Goal: Information Seeking & Learning: Learn about a topic

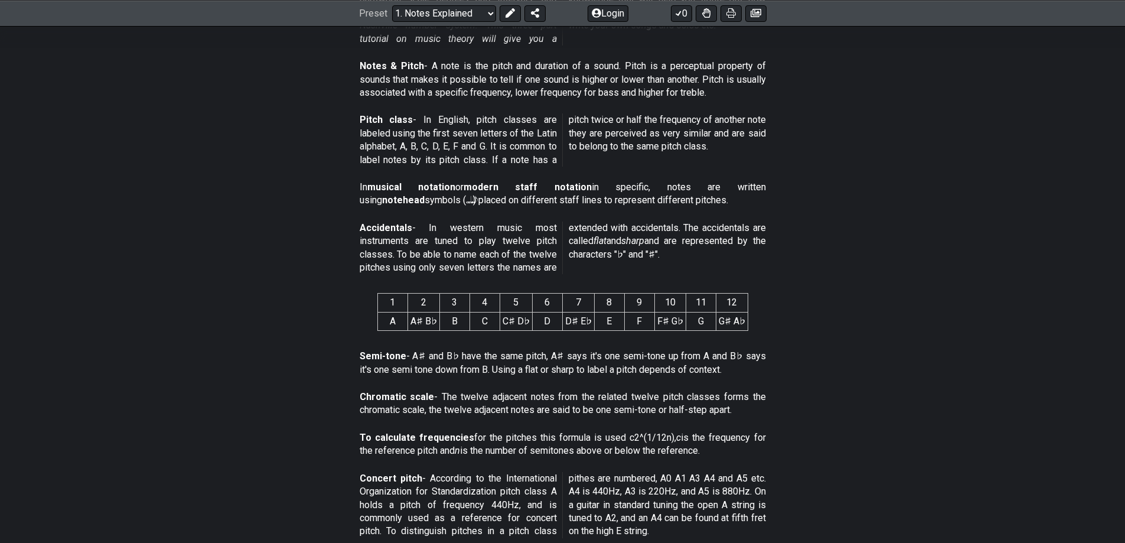
scroll to position [413, 0]
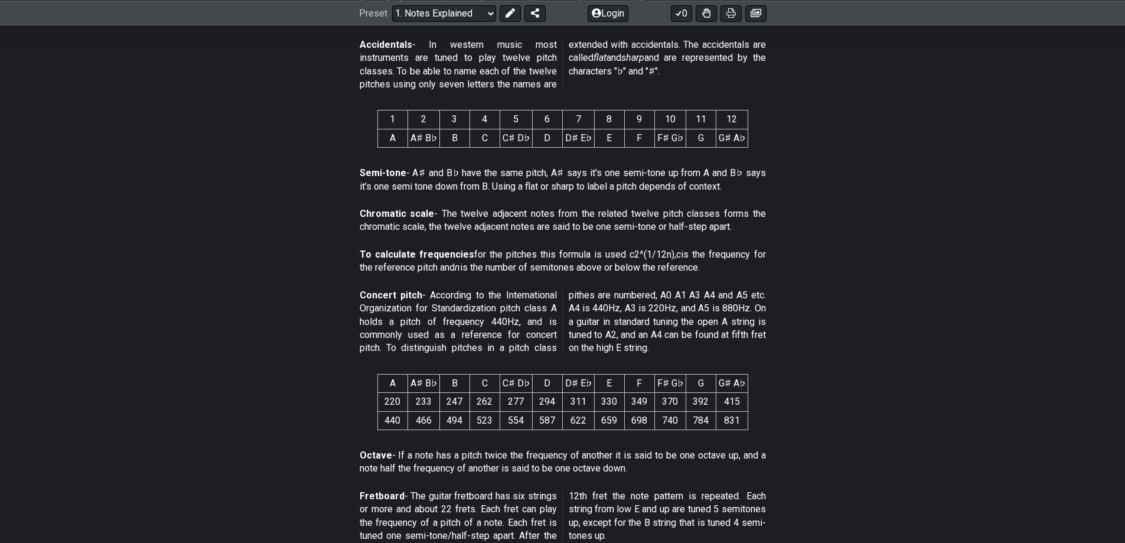
drag, startPoint x: 338, startPoint y: 195, endPoint x: 335, endPoint y: 207, distance: 12.2
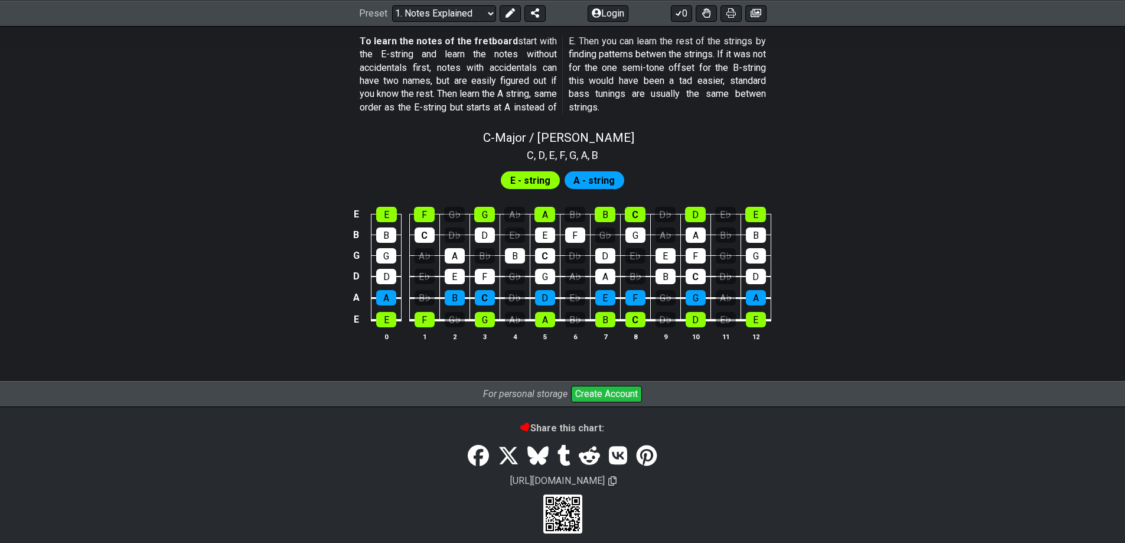
scroll to position [1100, 0]
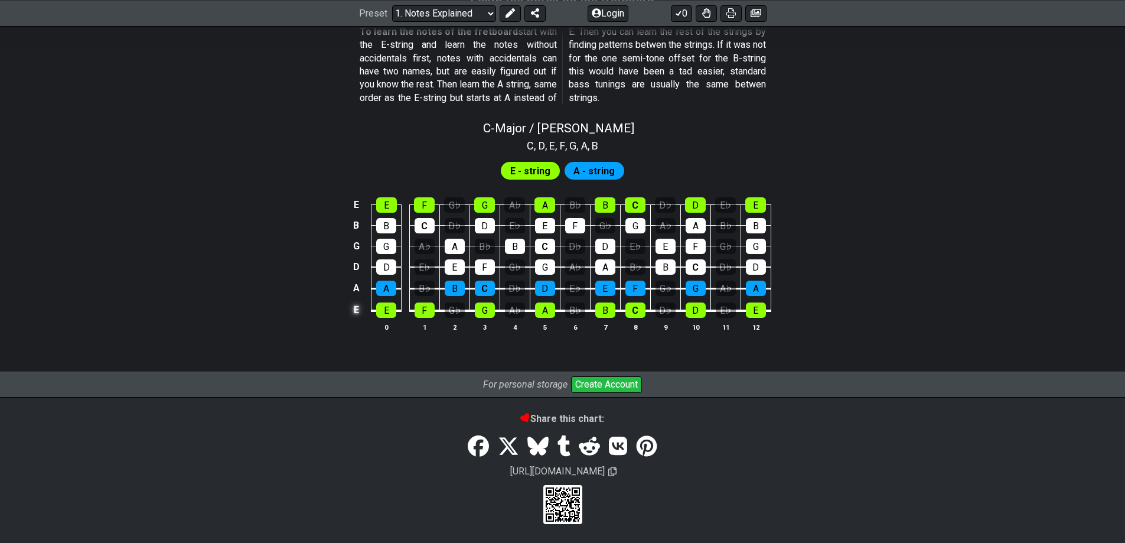
click at [356, 308] on td "E" at bounding box center [356, 310] width 14 height 22
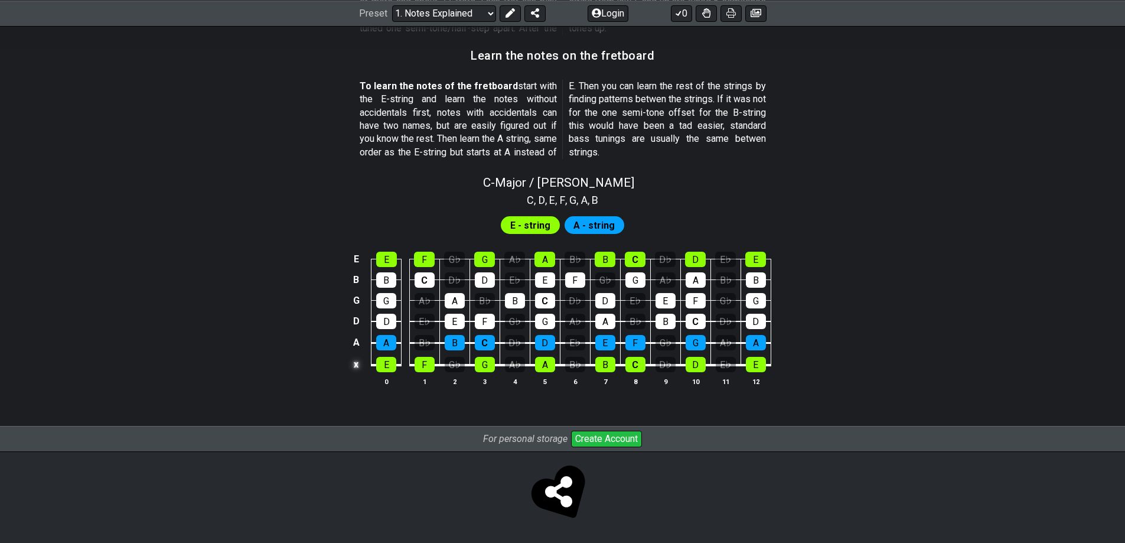
click at [354, 365] on td "x" at bounding box center [356, 364] width 14 height 22
click at [356, 370] on td "o" at bounding box center [356, 364] width 14 height 22
drag, startPoint x: 357, startPoint y: 363, endPoint x: 356, endPoint y: 373, distance: 10.7
click at [357, 363] on td at bounding box center [356, 364] width 14 height 22
drag, startPoint x: 357, startPoint y: 362, endPoint x: 348, endPoint y: 385, distance: 24.5
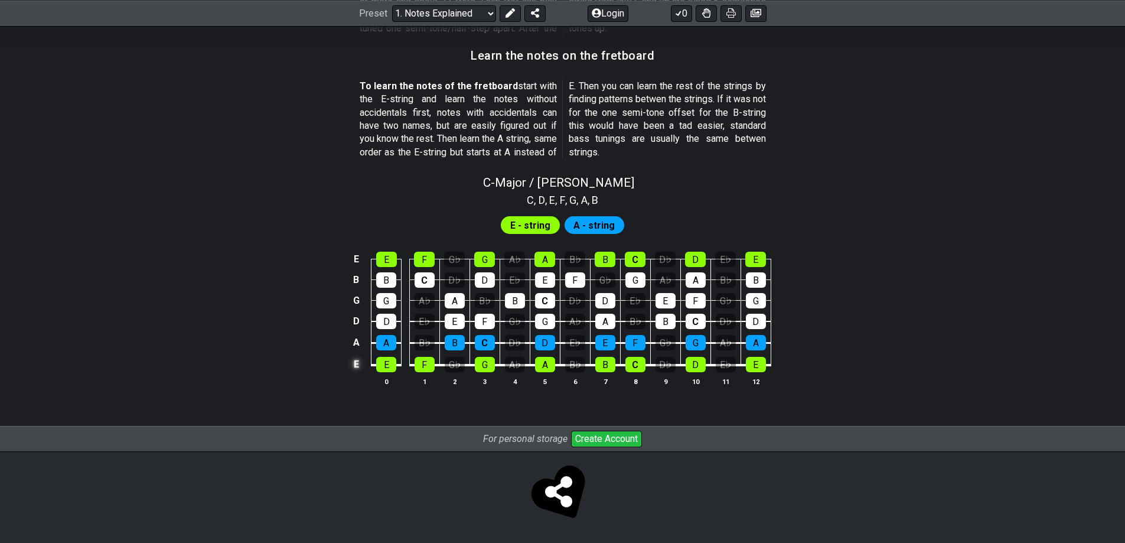
click at [357, 362] on td "E" at bounding box center [356, 364] width 14 height 22
drag, startPoint x: 351, startPoint y: 369, endPoint x: 352, endPoint y: 377, distance: 7.7
click at [352, 370] on td "x" at bounding box center [356, 364] width 14 height 22
drag, startPoint x: 356, startPoint y: 364, endPoint x: 352, endPoint y: 376, distance: 12.9
click at [356, 365] on td "o" at bounding box center [356, 364] width 14 height 22
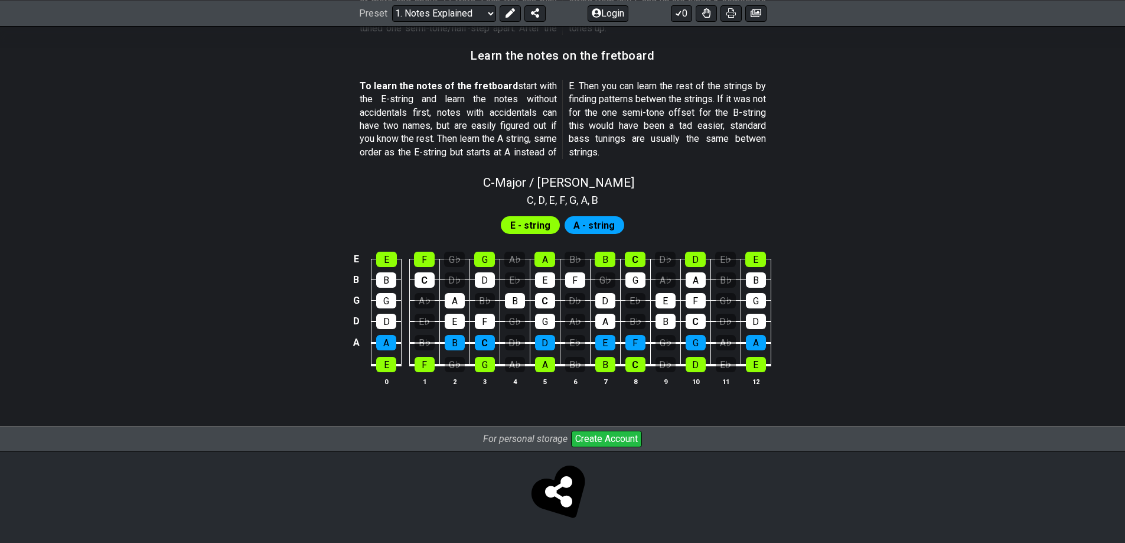
click at [359, 366] on td at bounding box center [356, 364] width 14 height 22
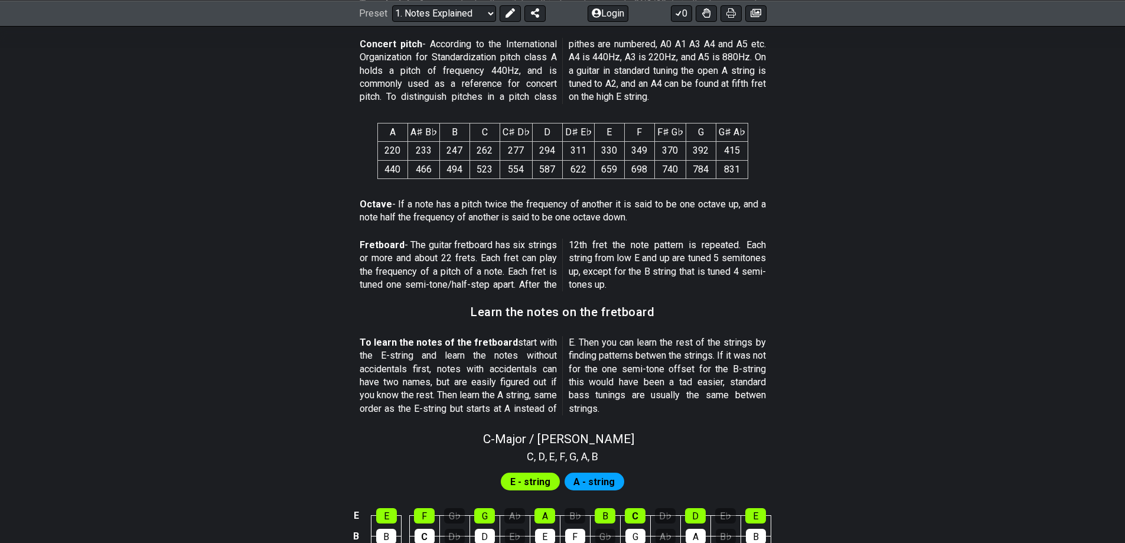
scroll to position [632, 0]
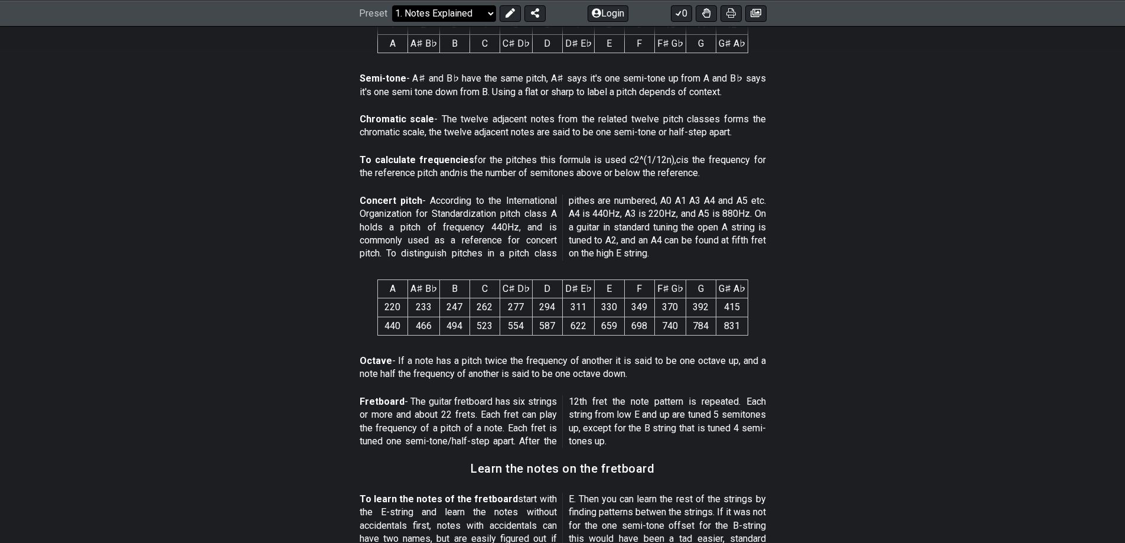
click at [485, 9] on select "Welcome to #fretflip! Initial Preset Custom Preset Minor Pentatonic Major Penta…" at bounding box center [444, 13] width 104 height 17
click at [478, 21] on select "Welcome to #fretflip! Initial Preset Custom Preset Minor Pentatonic Major Penta…" at bounding box center [444, 13] width 104 height 17
click at [392, 5] on select "Welcome to #fretflip! Initial Preset Custom Preset Minor Pentatonic Major Penta…" at bounding box center [444, 13] width 104 height 17
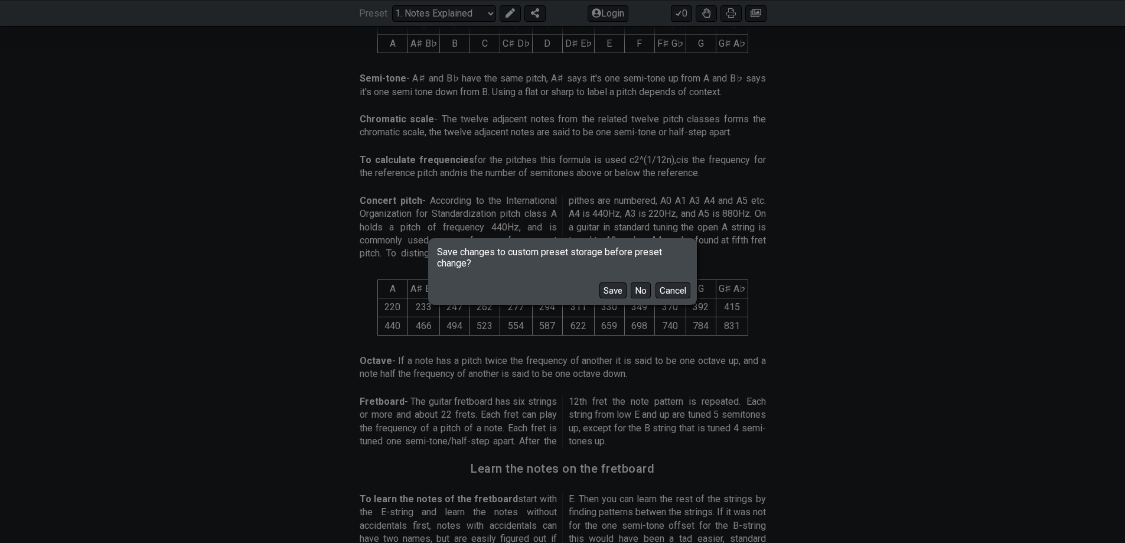
drag, startPoint x: 646, startPoint y: 293, endPoint x: 870, endPoint y: 227, distance: 233.3
click at [646, 294] on button "No" at bounding box center [641, 290] width 20 height 16
select select "/minor-pentatonic"
select select "C"
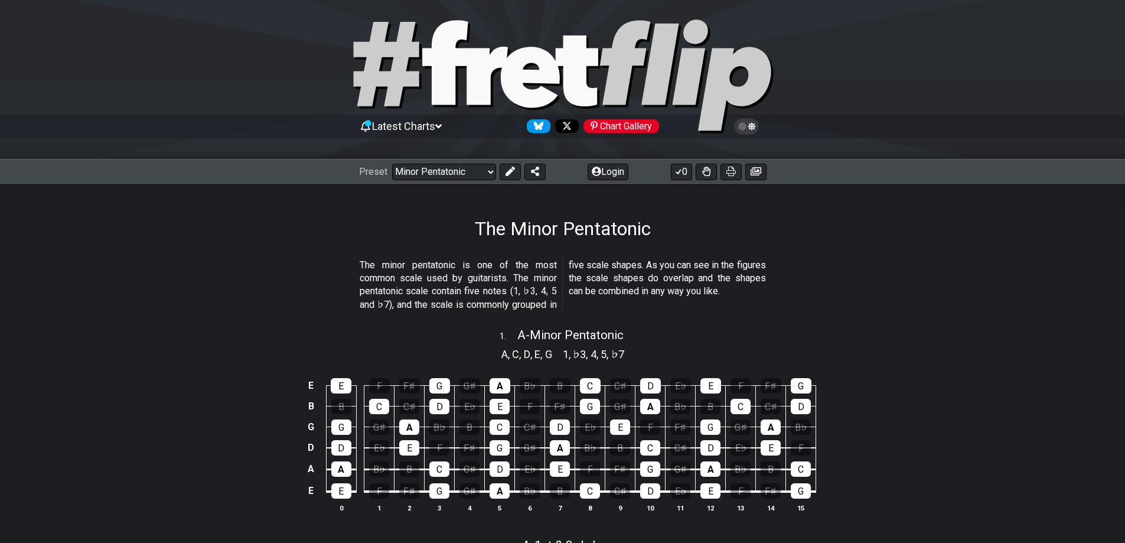
scroll to position [177, 0]
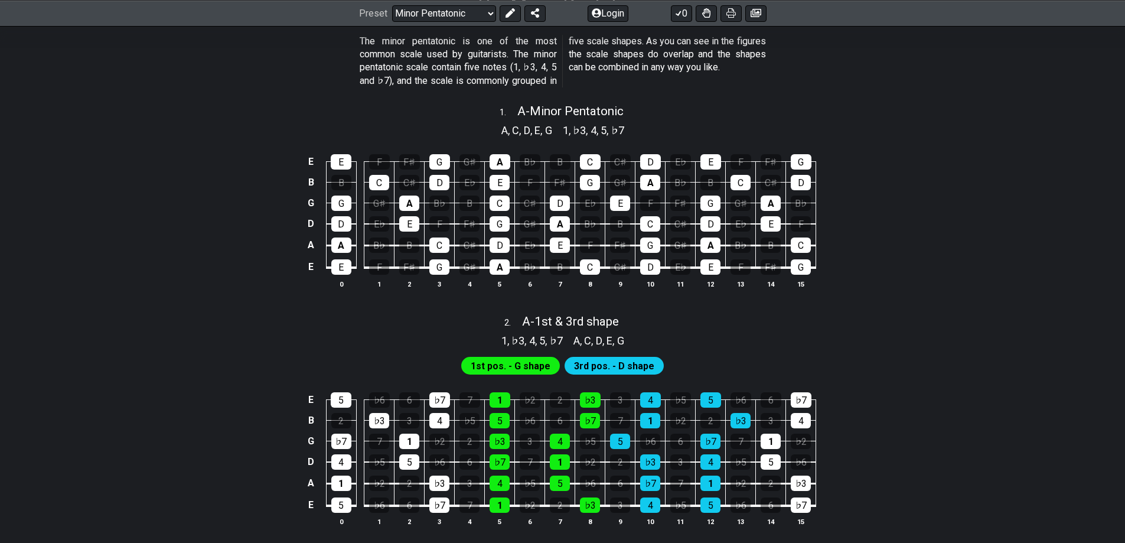
drag, startPoint x: 253, startPoint y: 174, endPoint x: 250, endPoint y: 190, distance: 16.2
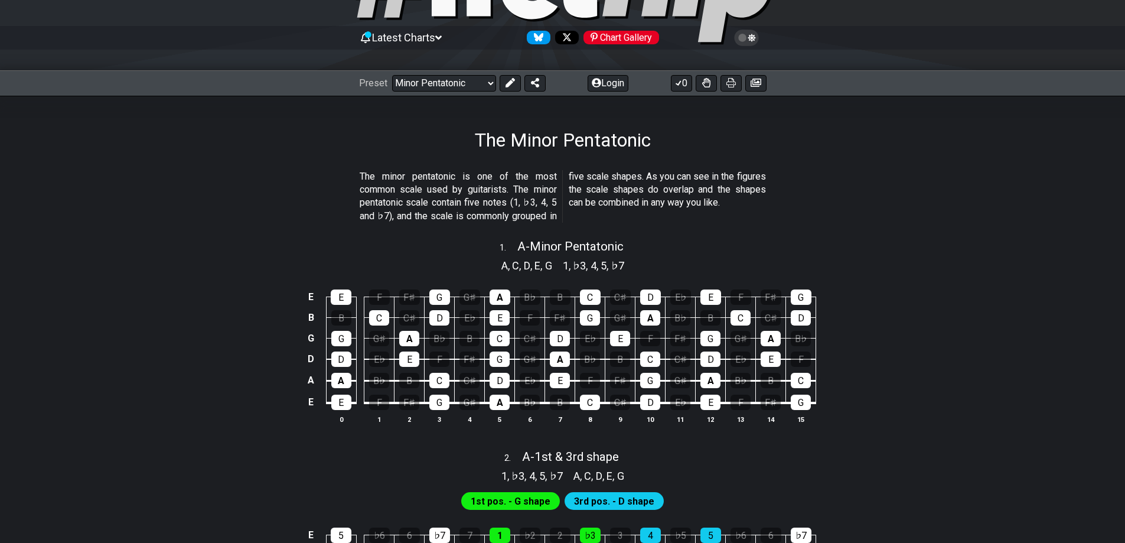
scroll to position [0, 0]
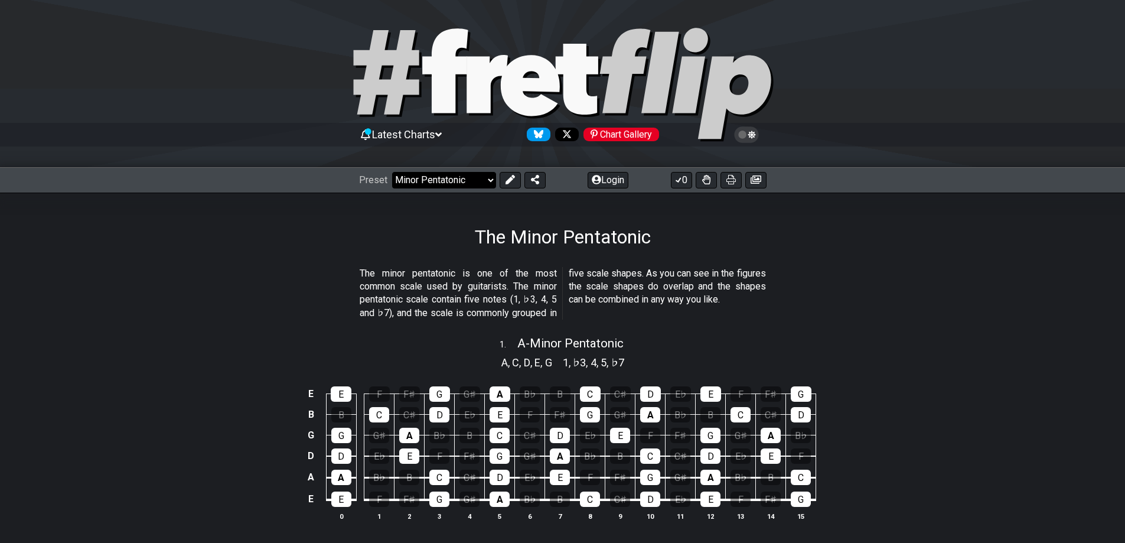
click at [467, 180] on select "Welcome to #fretflip! Initial Preset Custom Preset Minor Pentatonic Major Penta…" at bounding box center [444, 180] width 104 height 17
click at [392, 172] on select "Welcome to #fretflip! Initial Preset Custom Preset Minor Pentatonic Major Penta…" at bounding box center [444, 180] width 104 height 17
select select "/common-guitar-chords"
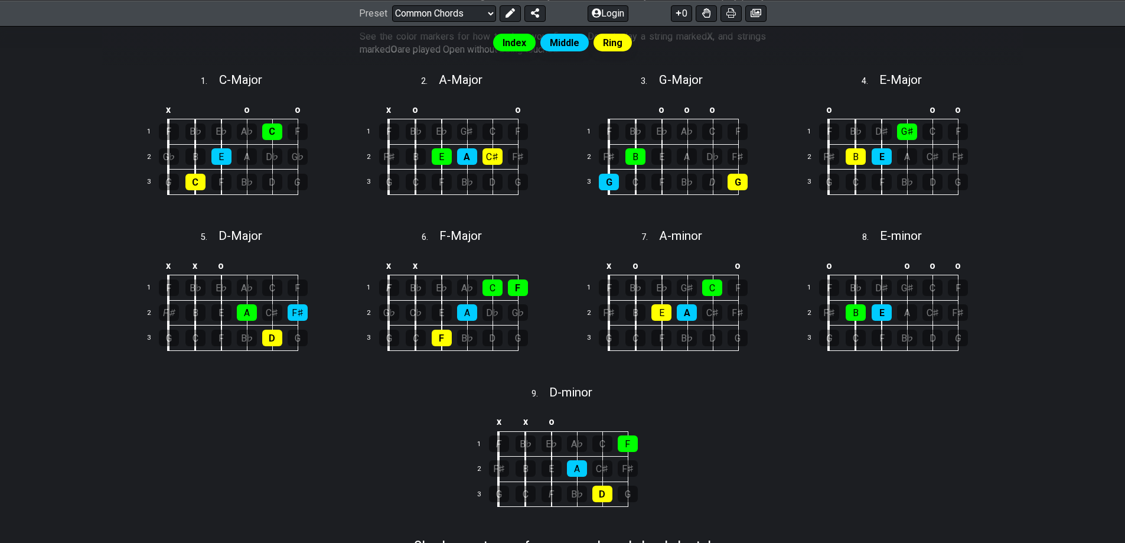
scroll to position [326, 0]
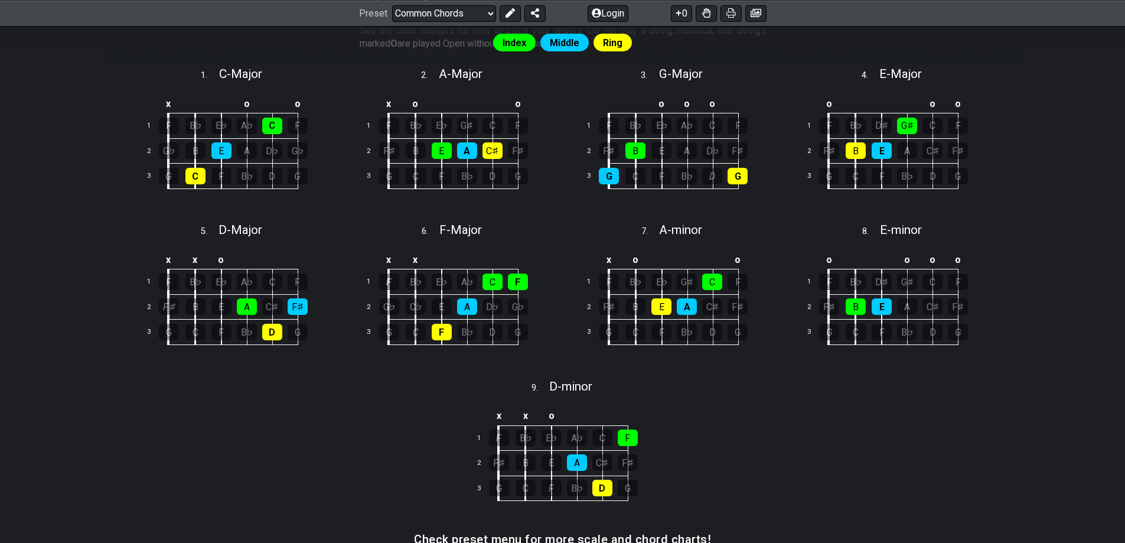
drag, startPoint x: 1044, startPoint y: 203, endPoint x: 1047, endPoint y: 215, distance: 12.6
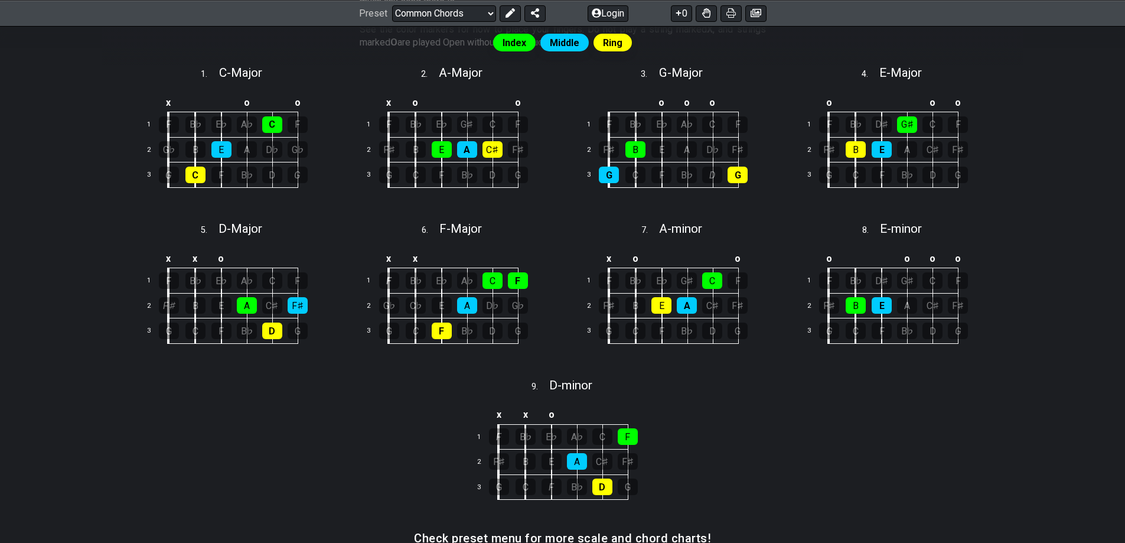
click at [1046, 214] on div "Index Middle Ring These are the most common guitar chords. If you learn these c…" at bounding box center [562, 271] width 1125 height 698
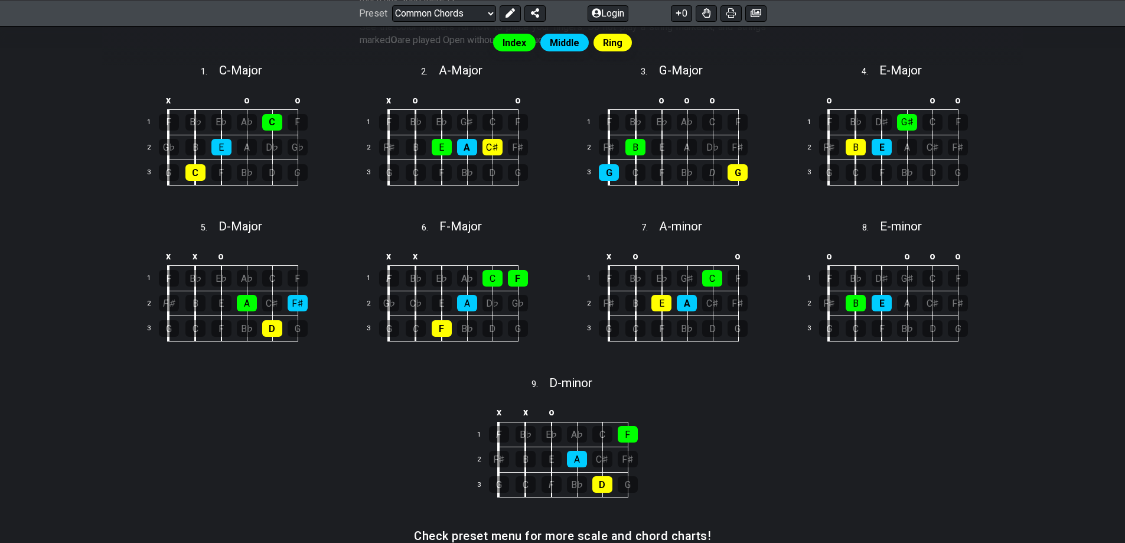
drag, startPoint x: 1048, startPoint y: 188, endPoint x: 1047, endPoint y: 201, distance: 13.1
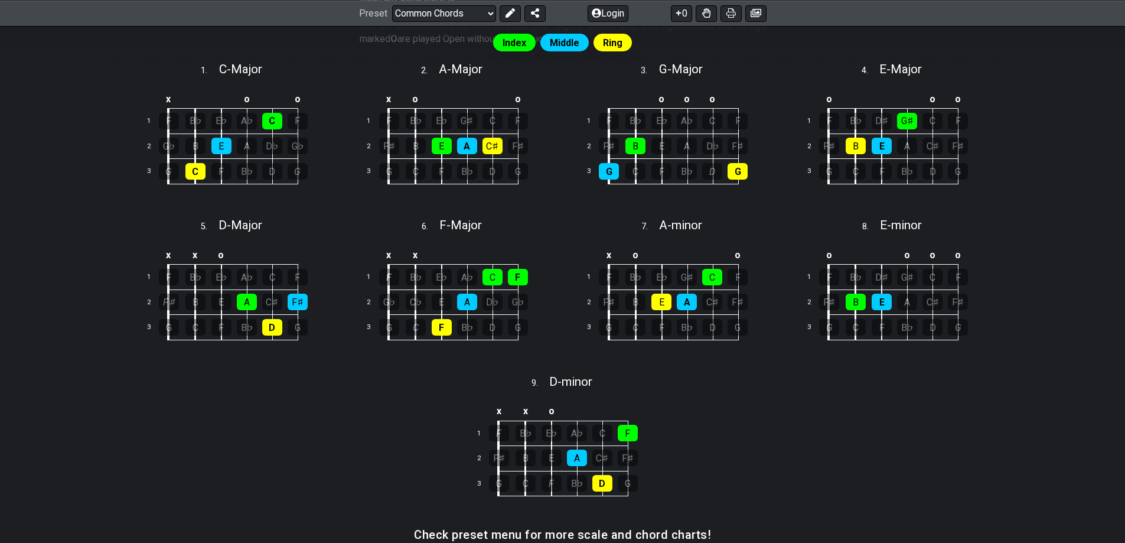
click at [1047, 200] on div "Index Middle Ring These are the most common guitar chords. If you learn these c…" at bounding box center [562, 267] width 1125 height 698
